Goal: Transaction & Acquisition: Subscribe to service/newsletter

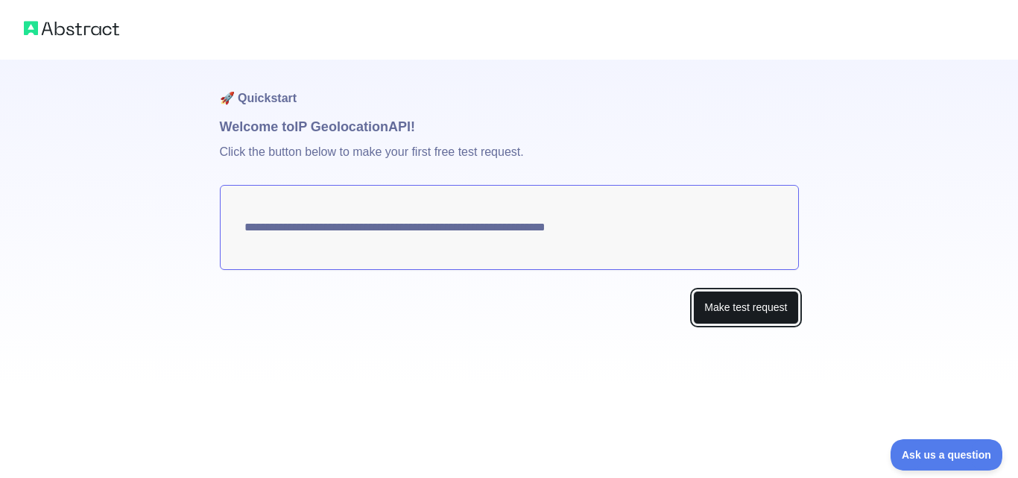
click at [774, 310] on button "Make test request" at bounding box center [745, 308] width 105 height 34
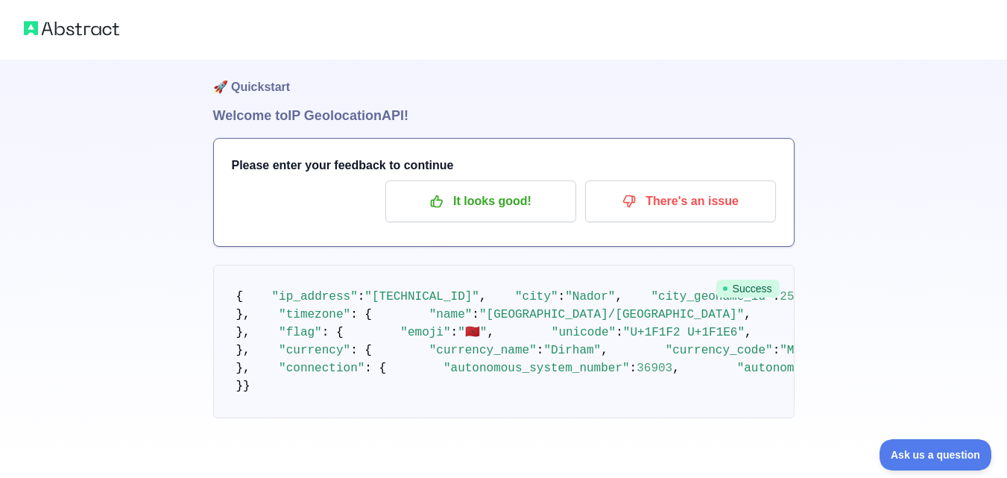
scroll to position [38, 0]
click at [758, 279] on span "Success" at bounding box center [747, 288] width 63 height 18
